Goal: Task Accomplishment & Management: Use online tool/utility

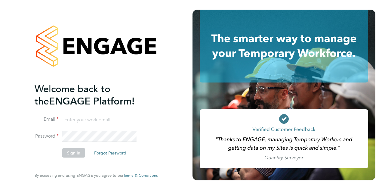
click at [75, 117] on input at bounding box center [99, 119] width 74 height 11
type input "[PERSON_NAME][EMAIL_ADDRESS][PERSON_NAME][DOMAIN_NAME]"
click at [78, 150] on button "Sign In" at bounding box center [73, 153] width 23 height 10
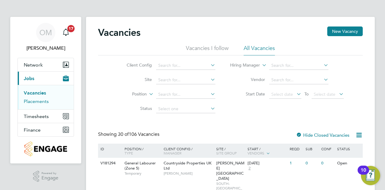
click at [42, 101] on link "Placements" at bounding box center [36, 101] width 25 height 6
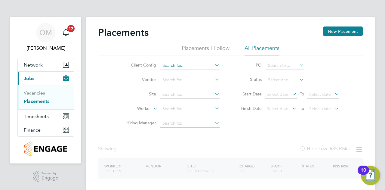
click at [201, 63] on input at bounding box center [189, 65] width 59 height 8
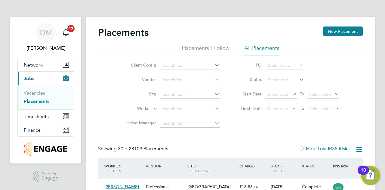
click at [211, 135] on li "Countryside Properties UK Ltd" at bounding box center [237, 139] width 154 height 8
type input "Countryside Properties UK Ltd"
click at [280, 82] on input at bounding box center [285, 80] width 38 height 8
click at [279, 87] on li "Active" at bounding box center [285, 88] width 39 height 8
type input "Active"
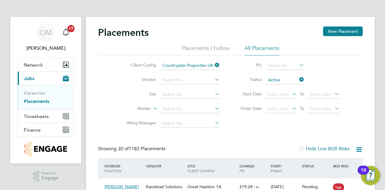
click at [359, 149] on icon at bounding box center [359, 150] width 8 height 8
click at [330, 165] on li "Download Placements Report" at bounding box center [330, 163] width 64 height 8
